Goal: Task Accomplishment & Management: Complete application form

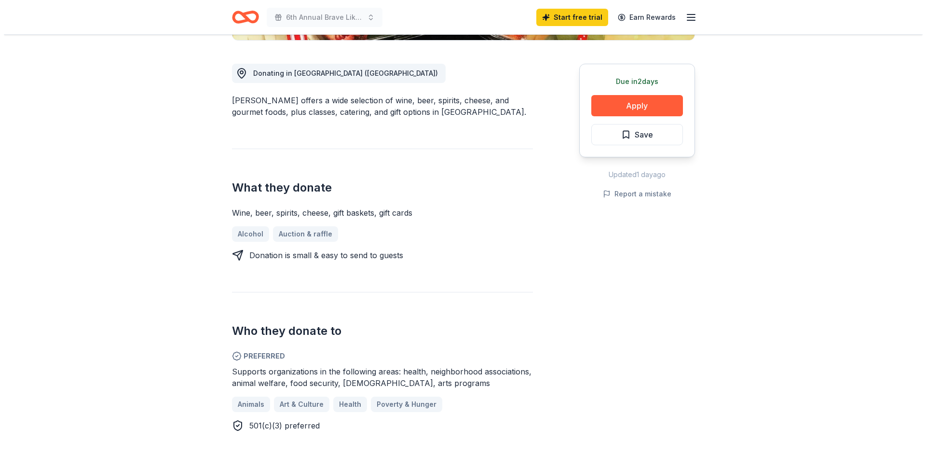
scroll to position [241, 0]
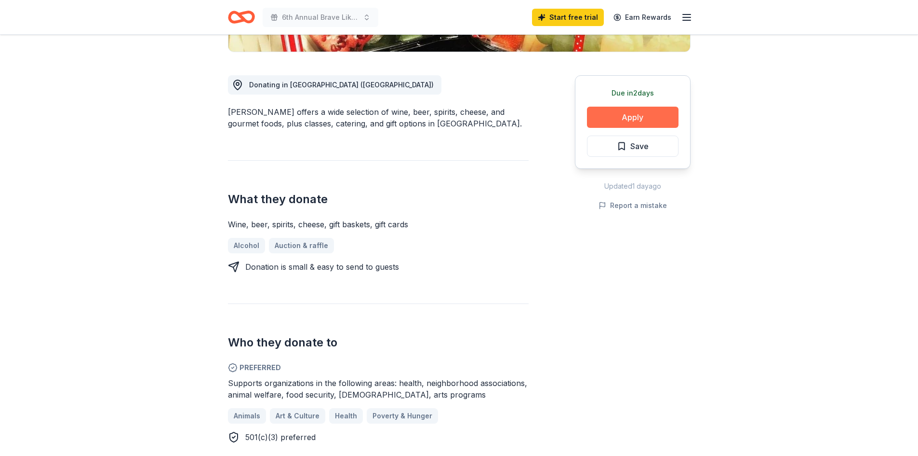
click at [648, 117] on button "Apply" at bounding box center [633, 117] width 92 height 21
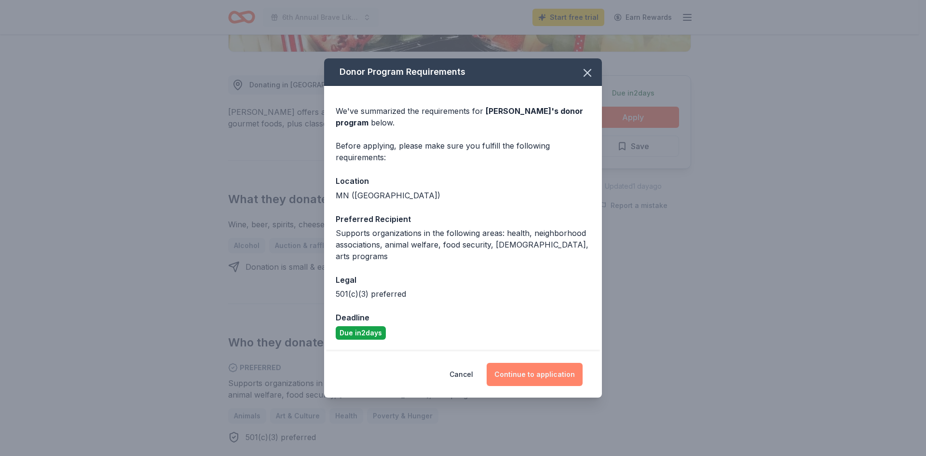
click at [539, 368] on button "Continue to application" at bounding box center [534, 374] width 96 height 23
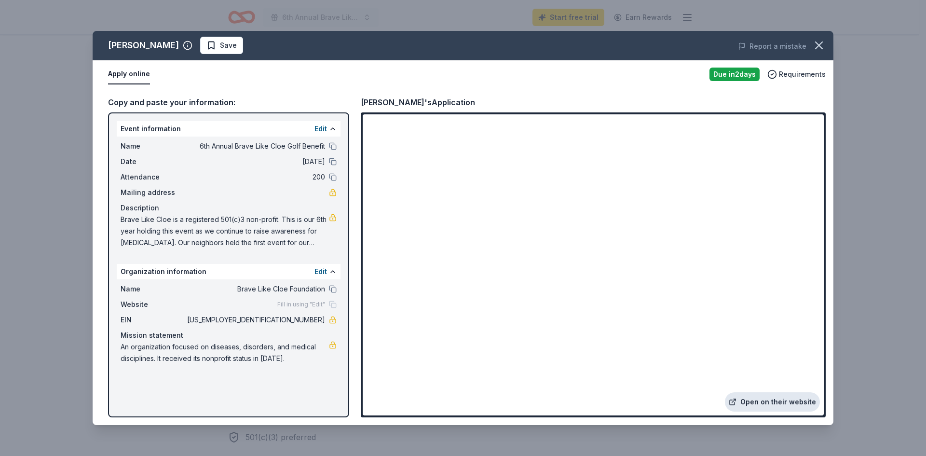
click at [780, 401] on link "Open on their website" at bounding box center [772, 401] width 95 height 19
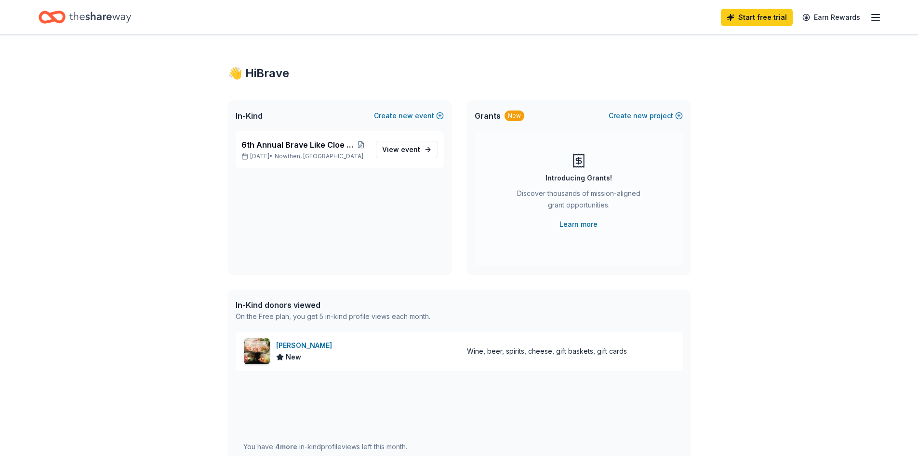
click at [50, 16] on icon "Home" at bounding box center [56, 17] width 15 height 10
click at [874, 18] on icon "button" at bounding box center [876, 18] width 12 height 12
